Goal: Task Accomplishment & Management: Manage account settings

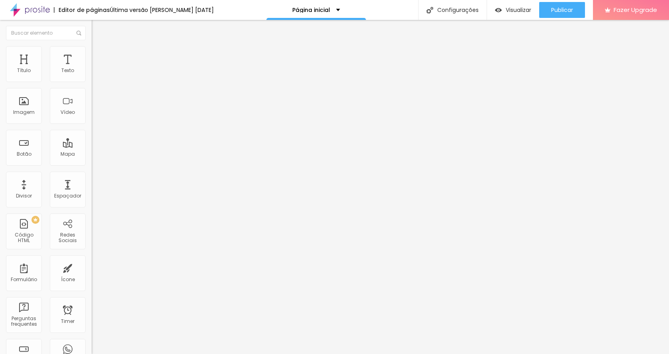
click at [92, 54] on li "Avançado" at bounding box center [138, 58] width 92 height 8
click at [92, 51] on img at bounding box center [95, 49] width 7 height 7
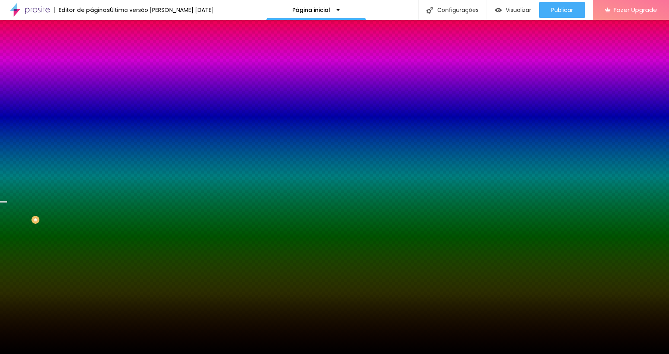
click at [92, 73] on span "Trocar imagem" at bounding box center [113, 69] width 43 height 7
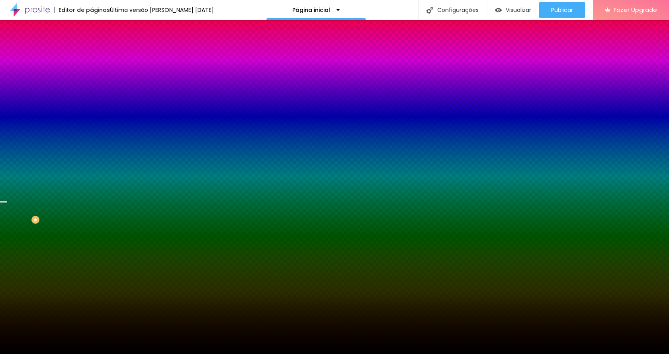
scroll to position [747, 0]
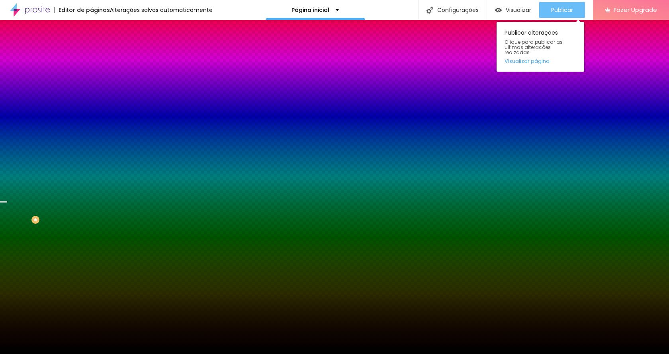
click at [578, 8] on button "Publicar" at bounding box center [562, 10] width 46 height 16
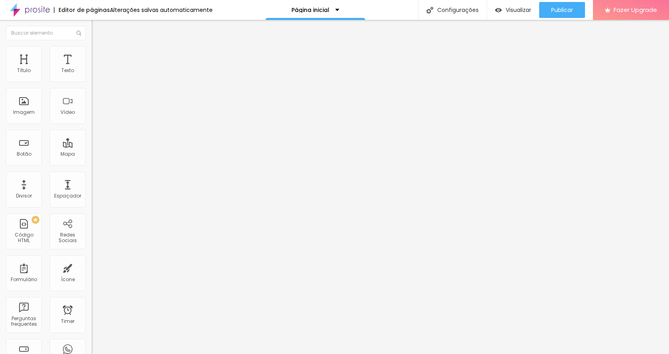
click at [92, 68] on span "Trocar imagem" at bounding box center [113, 65] width 43 height 7
click at [565, 9] on span "Publicar" at bounding box center [562, 10] width 22 height 6
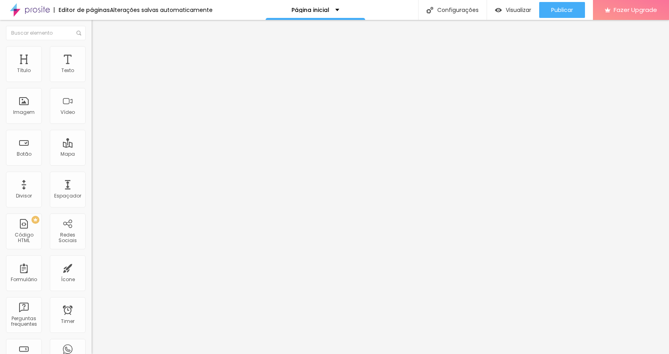
click at [92, 53] on li "Avançado" at bounding box center [138, 50] width 92 height 8
click at [569, 7] on span "Publicar" at bounding box center [562, 10] width 22 height 6
click at [92, 68] on span "Trocar imagem" at bounding box center [113, 65] width 43 height 7
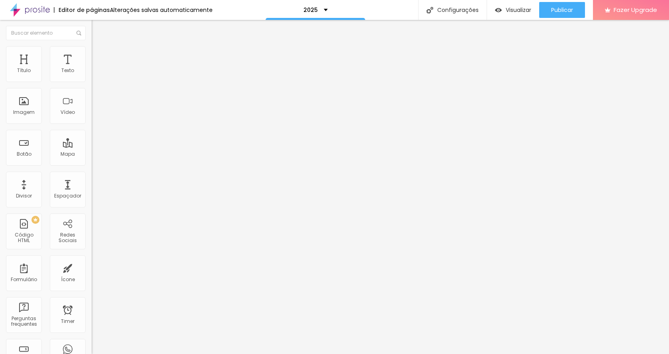
click at [570, 8] on span "Publicar" at bounding box center [562, 10] width 22 height 6
click at [92, 54] on li "Avançado" at bounding box center [138, 58] width 92 height 8
click at [92, 53] on li "Avançado" at bounding box center [138, 50] width 92 height 8
click at [92, 51] on img at bounding box center [95, 49] width 7 height 7
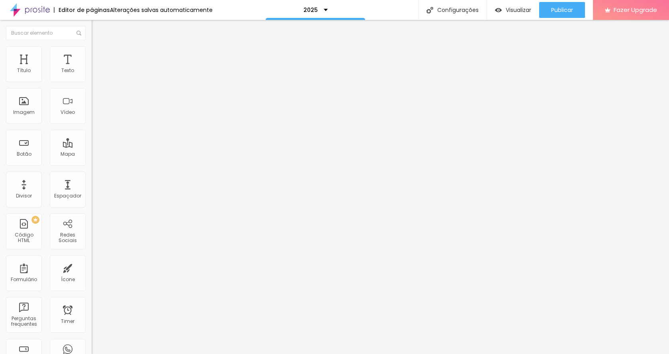
click at [92, 49] on img at bounding box center [95, 49] width 7 height 7
click at [92, 72] on span "Encaixotado" at bounding box center [107, 69] width 31 height 7
click at [92, 85] on span "Completo" at bounding box center [104, 81] width 24 height 7
click at [92, 77] on span "Encaixotado" at bounding box center [107, 73] width 31 height 7
click at [92, 85] on span "Completo" at bounding box center [104, 81] width 24 height 7
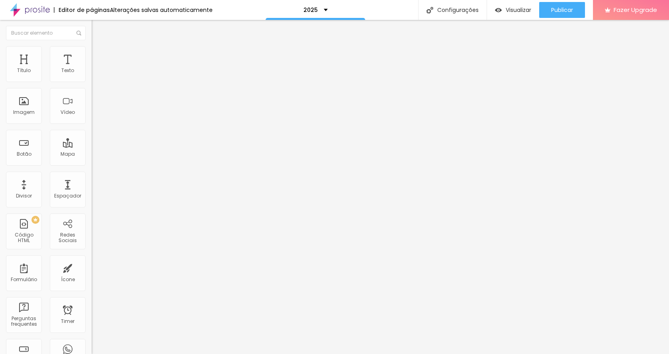
click at [92, 77] on span "Encaixotado" at bounding box center [107, 73] width 31 height 7
click at [92, 85] on span "Completo" at bounding box center [104, 81] width 24 height 7
click at [567, 11] on span "Publicar" at bounding box center [562, 10] width 22 height 6
click at [27, 106] on div "Imagem" at bounding box center [24, 106] width 36 height 36
click at [92, 52] on li "Estilo" at bounding box center [138, 50] width 92 height 8
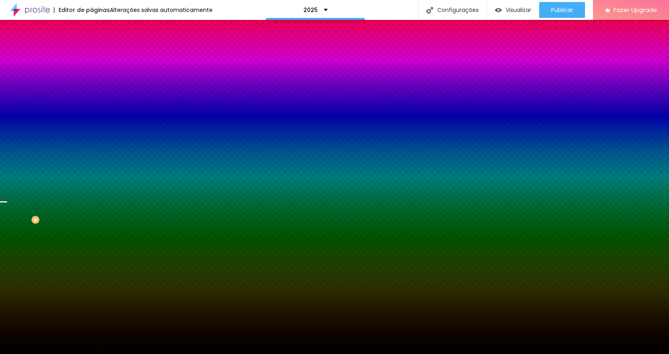
click at [92, 73] on span "Trocar imagem" at bounding box center [113, 69] width 43 height 7
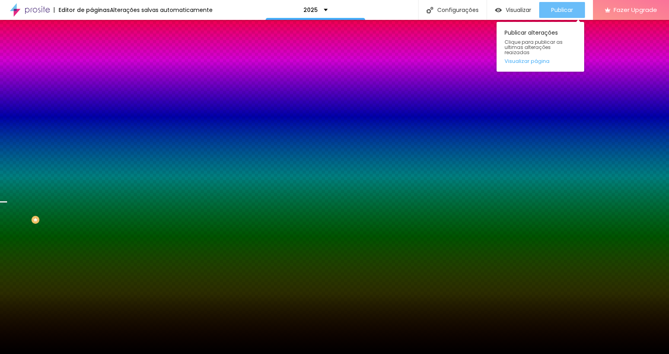
click at [564, 10] on span "Publicar" at bounding box center [562, 10] width 22 height 6
click at [570, 9] on span "Publicar" at bounding box center [562, 10] width 22 height 6
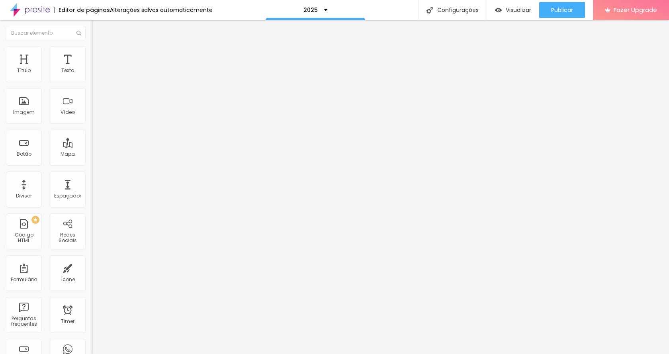
click at [92, 68] on span "Trocar imagem" at bounding box center [113, 65] width 43 height 7
click at [92, 76] on button "button" at bounding box center [97, 72] width 11 height 8
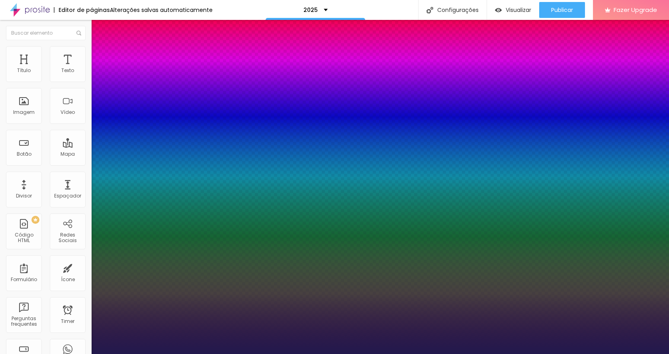
type input "1"
click at [37, 353] on div at bounding box center [334, 354] width 669 height 0
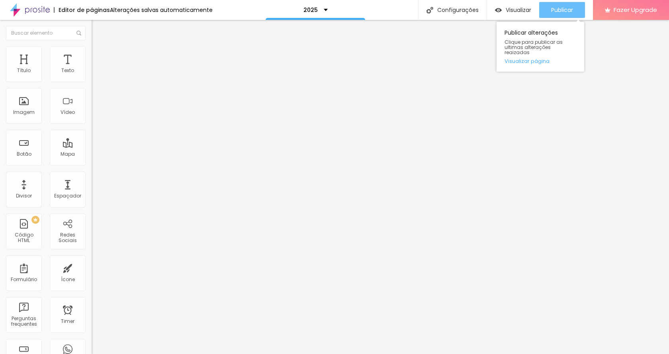
click at [566, 7] on span "Publicar" at bounding box center [562, 10] width 22 height 6
click at [551, 5] on div "Publicar" at bounding box center [562, 10] width 22 height 16
click at [566, 9] on span "Publicar" at bounding box center [562, 10] width 22 height 6
